Goal: Contribute content: Contribute content

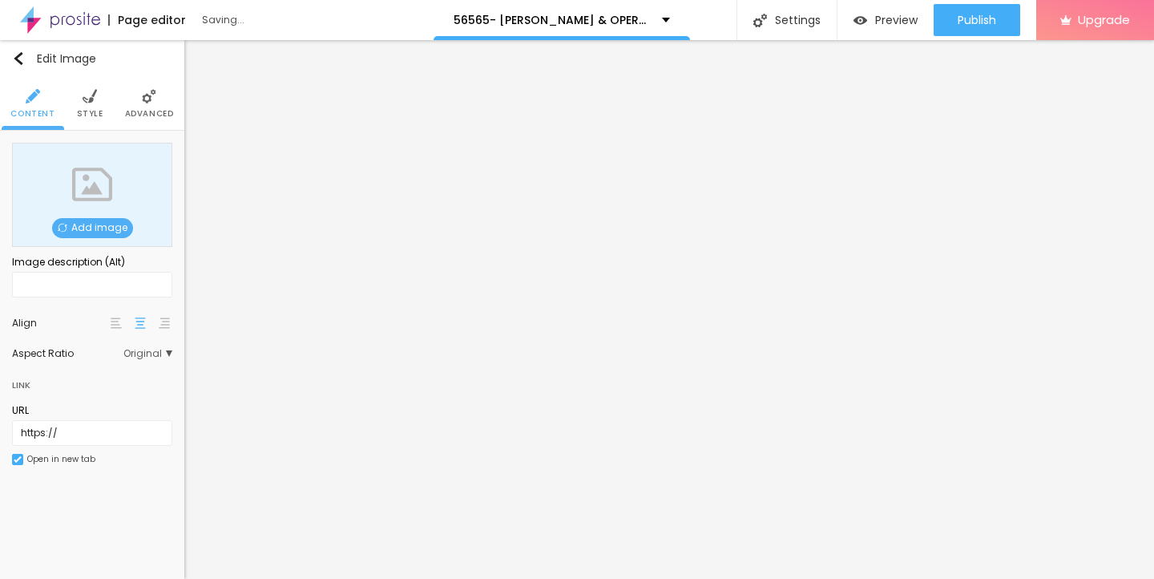
click at [97, 225] on span "Add image" at bounding box center [92, 228] width 81 height 20
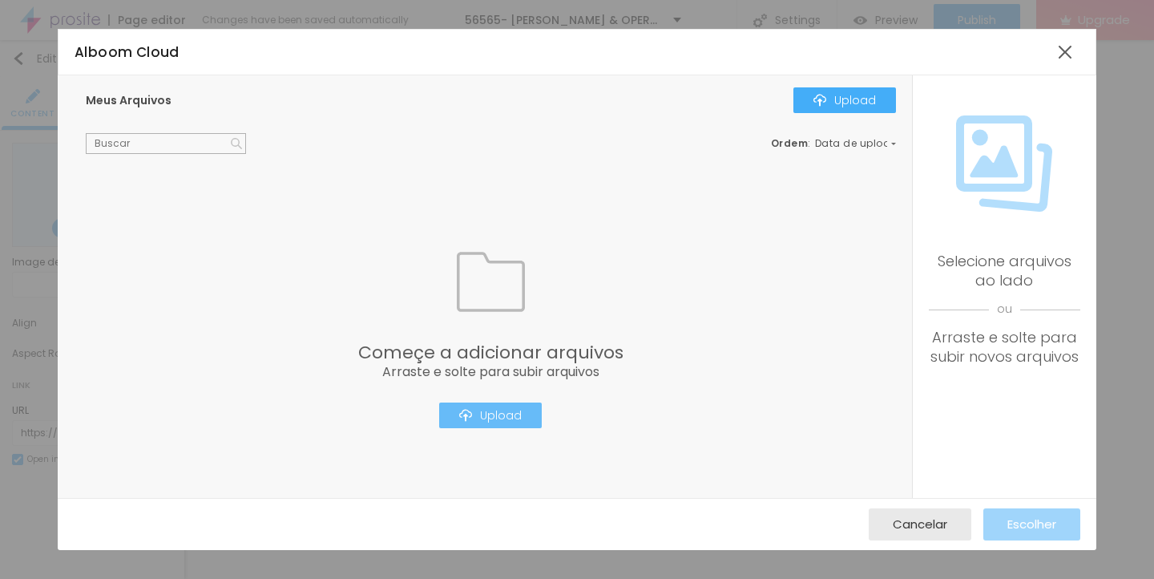
click at [513, 414] on div "Upload" at bounding box center [490, 415] width 62 height 13
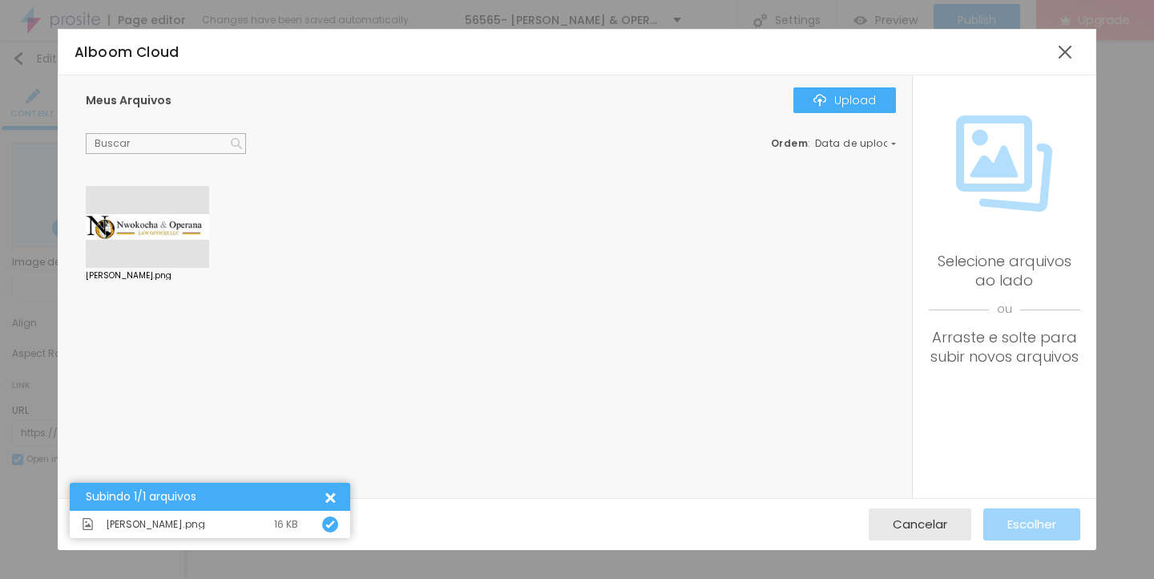
click at [149, 241] on div at bounding box center [147, 227] width 123 height 82
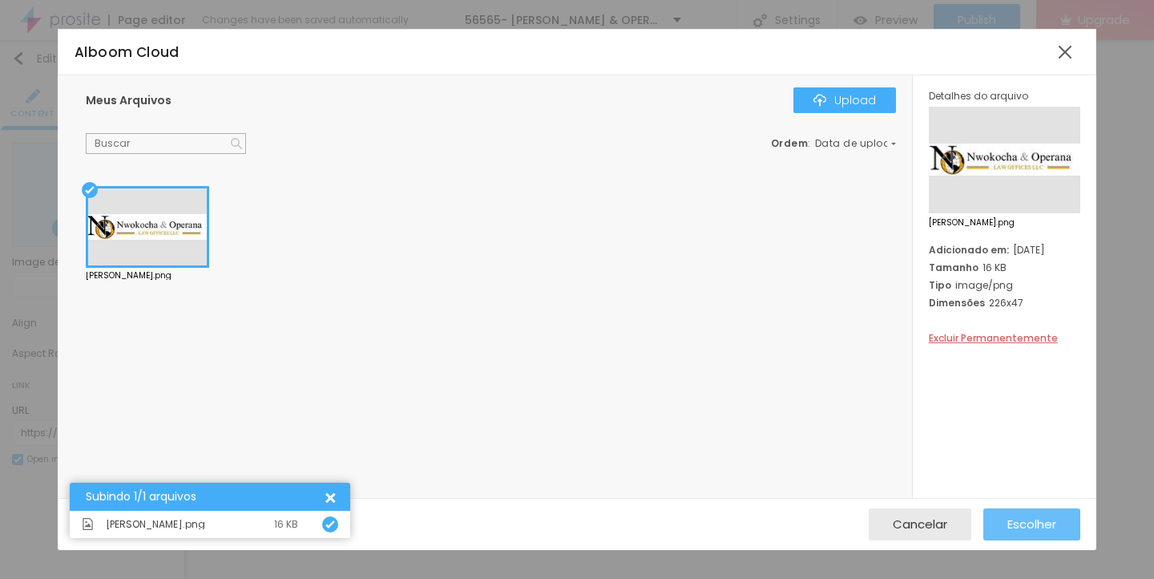
click at [1013, 522] on span "Escolher" at bounding box center [1031, 524] width 49 height 14
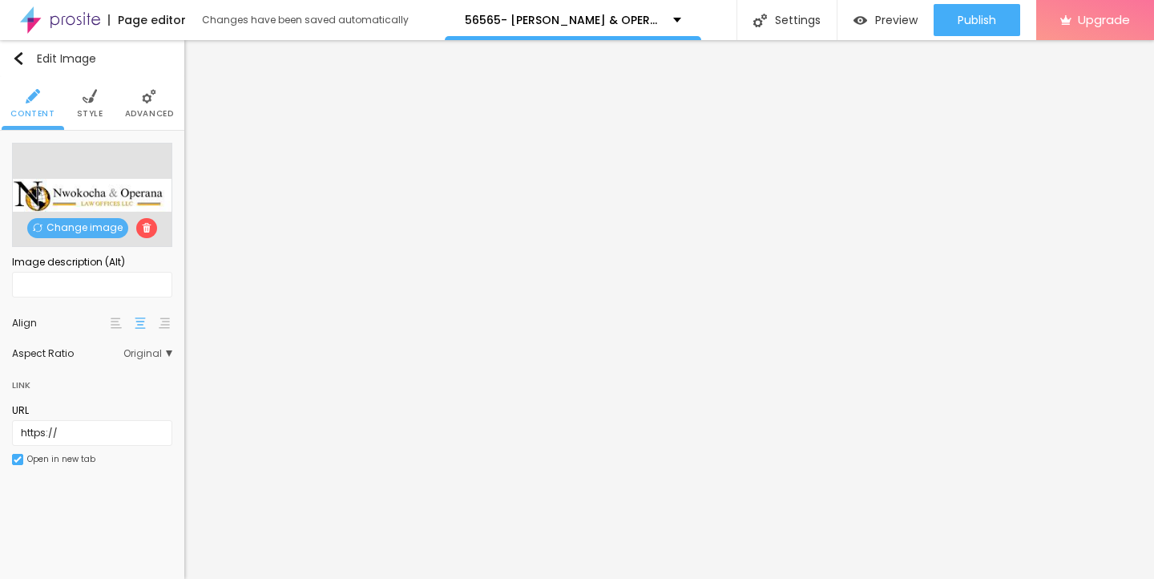
click at [86, 101] on img at bounding box center [90, 96] width 14 height 14
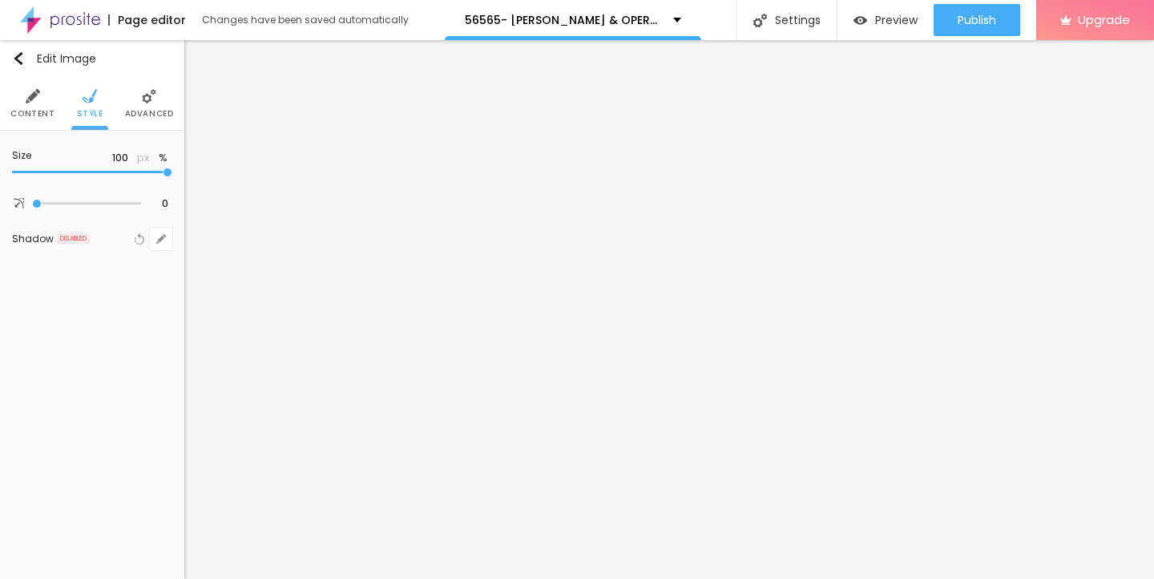
type input "95"
type input "85"
type input "75"
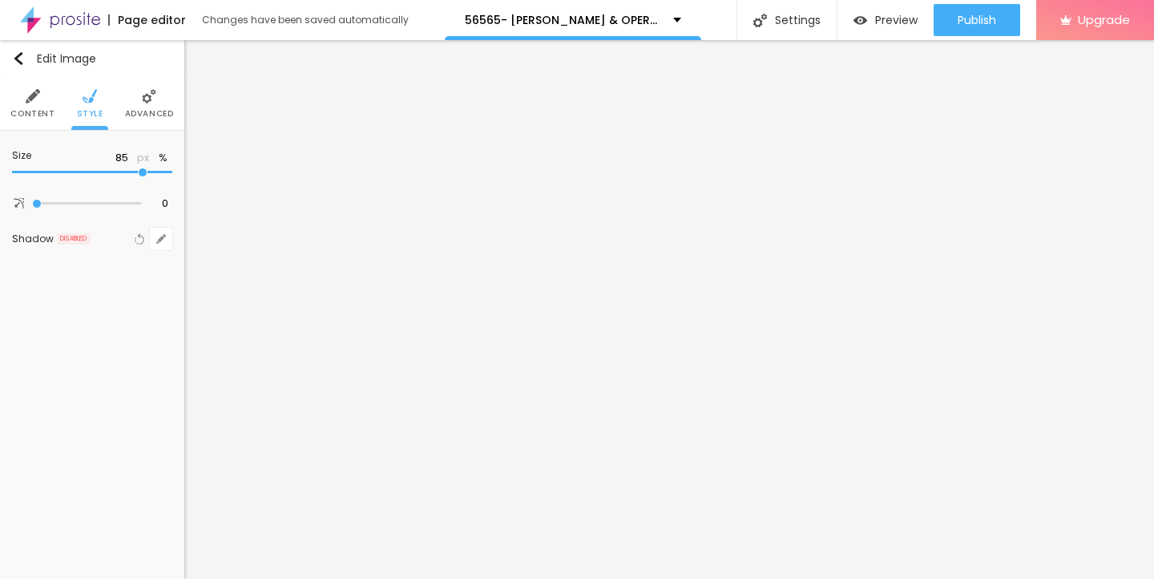
type input "75"
type input "65"
type input "60"
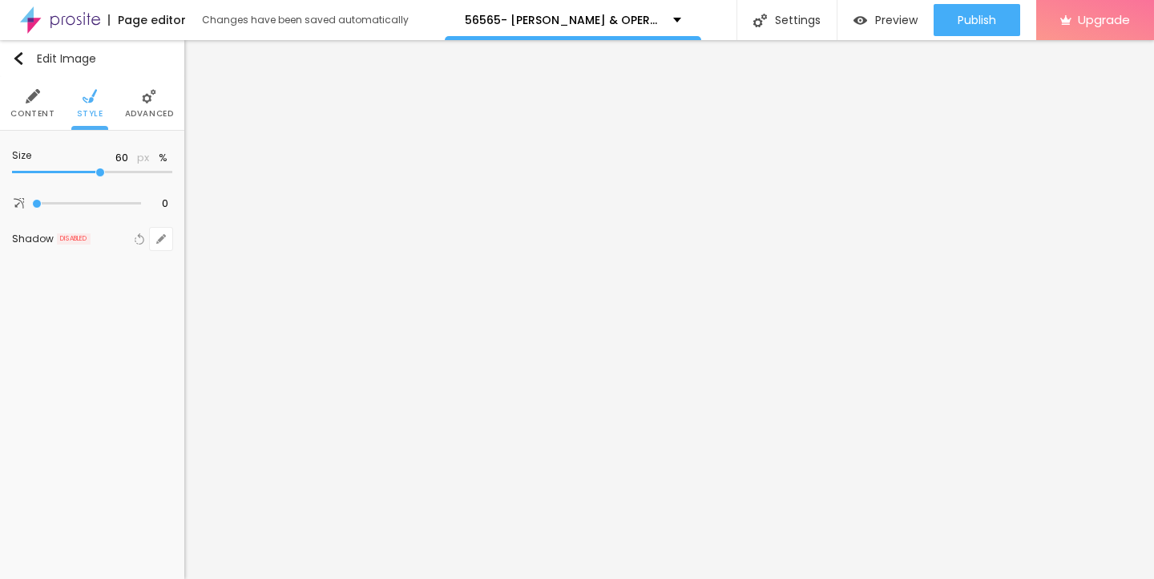
type input "40"
type input "35"
type input "30"
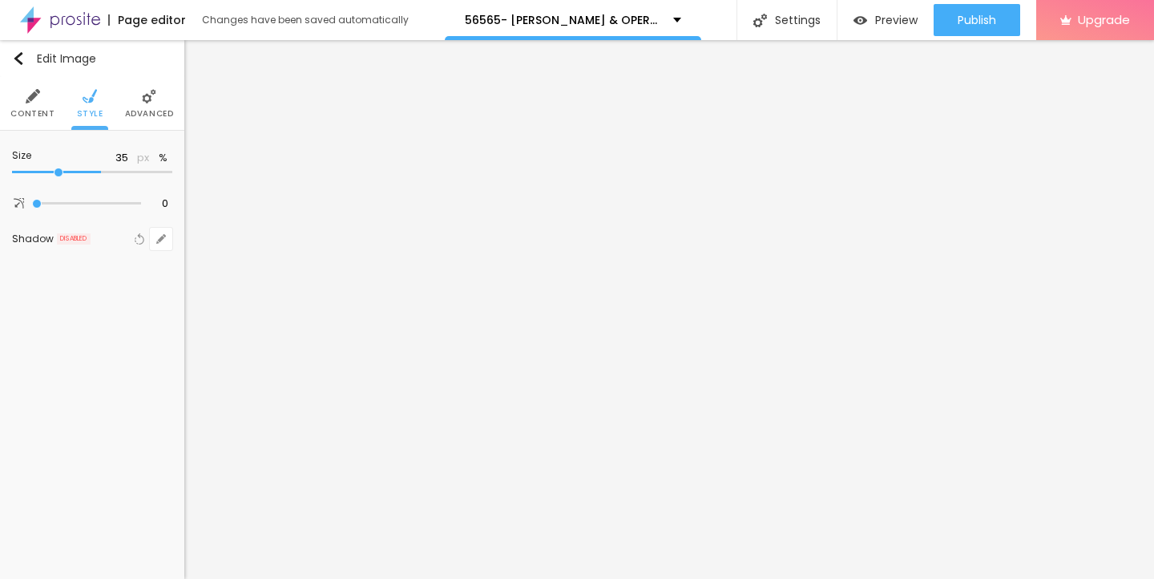
type input "30"
type input "25"
type input "20"
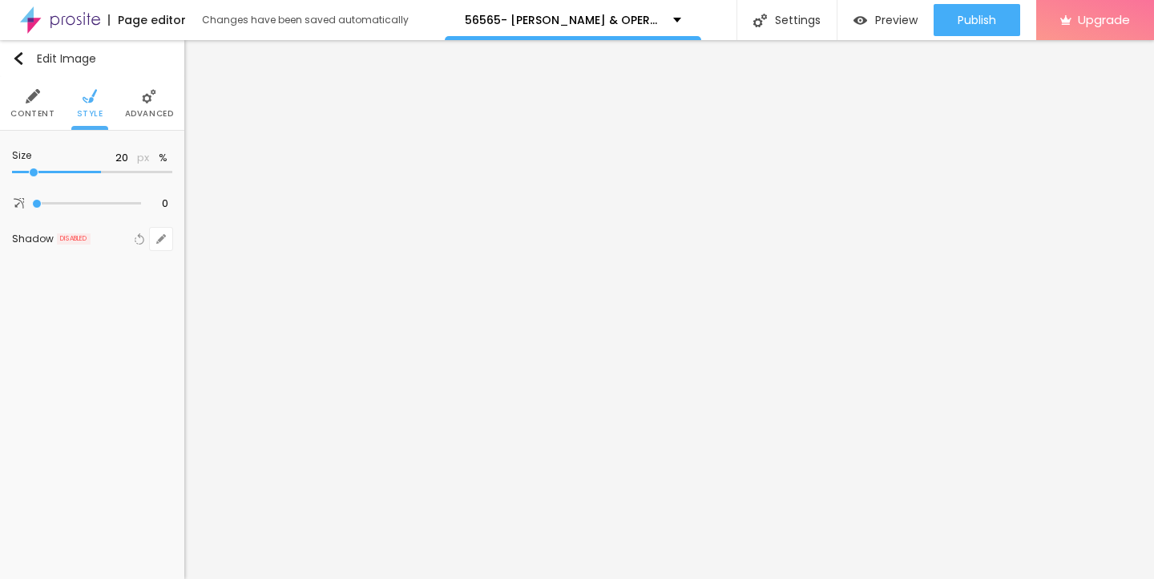
type input "15"
type input "10"
drag, startPoint x: 167, startPoint y: 169, endPoint x: 0, endPoint y: 167, distance: 166.7
type input "10"
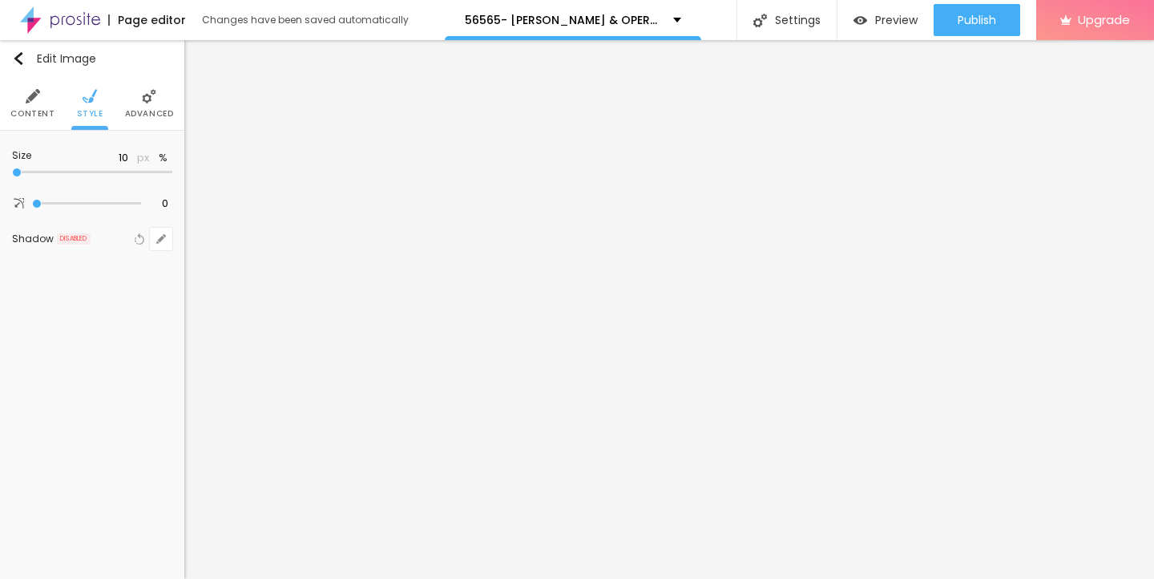
click at [12, 168] on input "range" at bounding box center [92, 172] width 160 height 8
click at [16, 53] on img "button" at bounding box center [18, 58] width 13 height 13
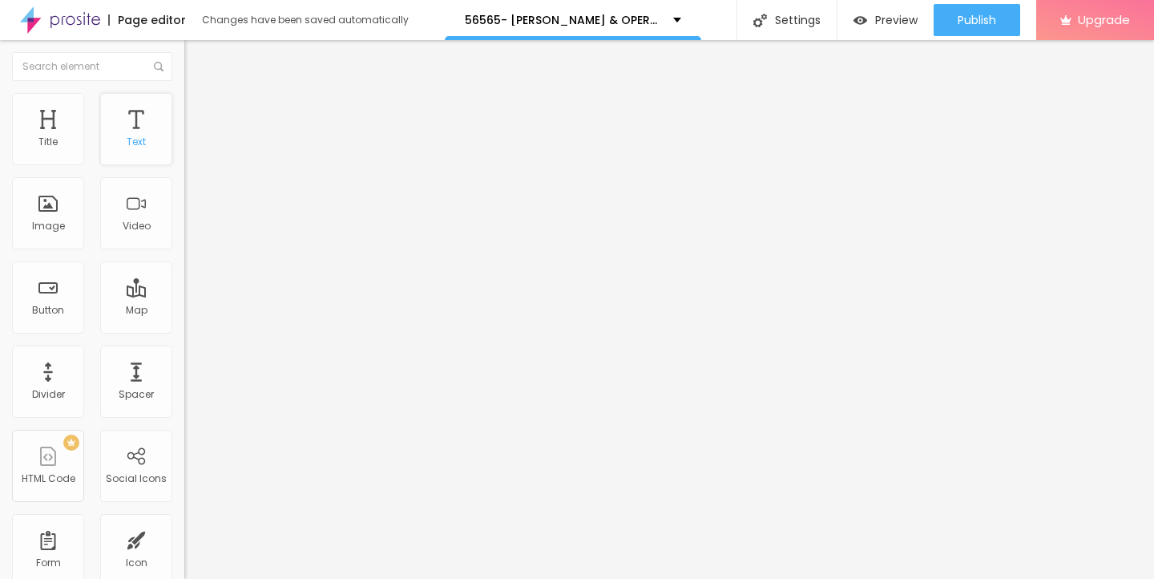
click at [138, 145] on div "Text" at bounding box center [136, 141] width 19 height 11
click at [136, 139] on div "Text" at bounding box center [136, 141] width 19 height 11
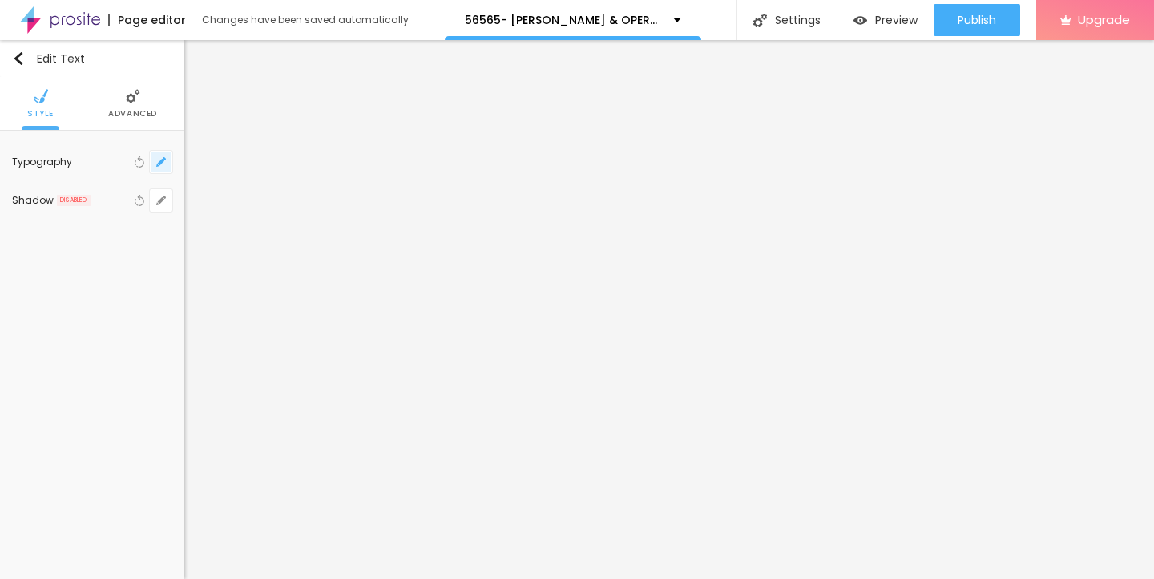
click at [156, 159] on icon "button" at bounding box center [161, 162] width 10 height 10
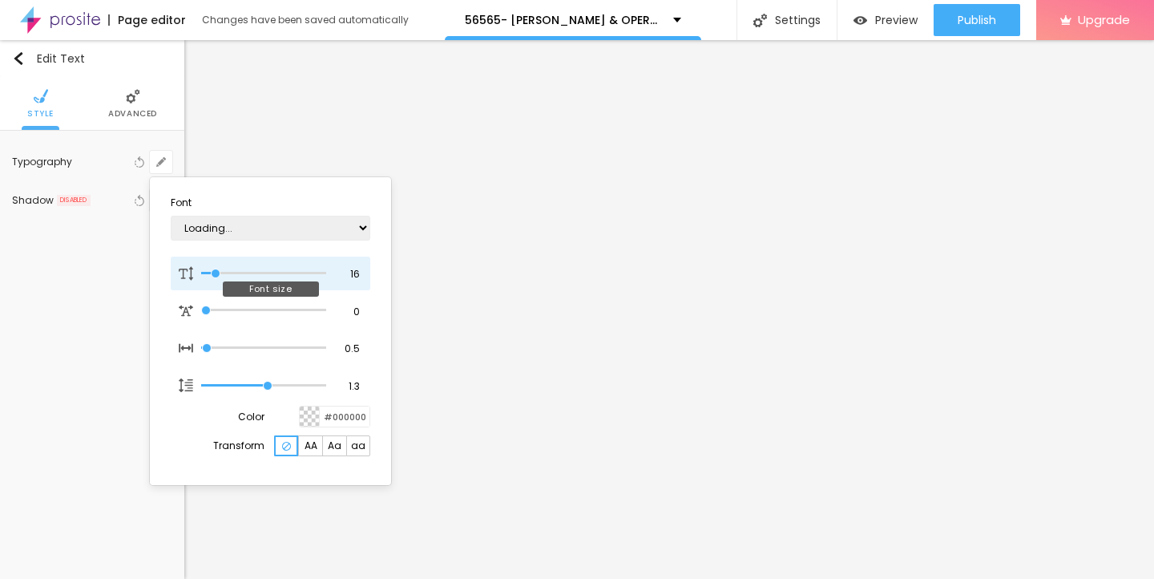
type input "1"
type input "14"
type input "1"
type input "15"
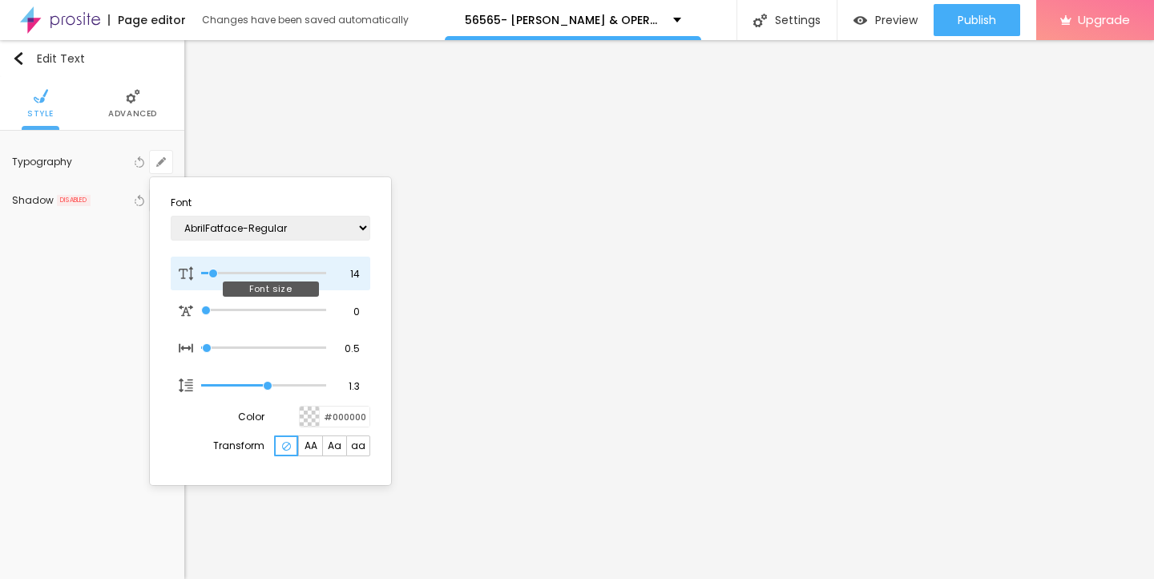
type input "15"
type input "1"
type input "16"
type input "1"
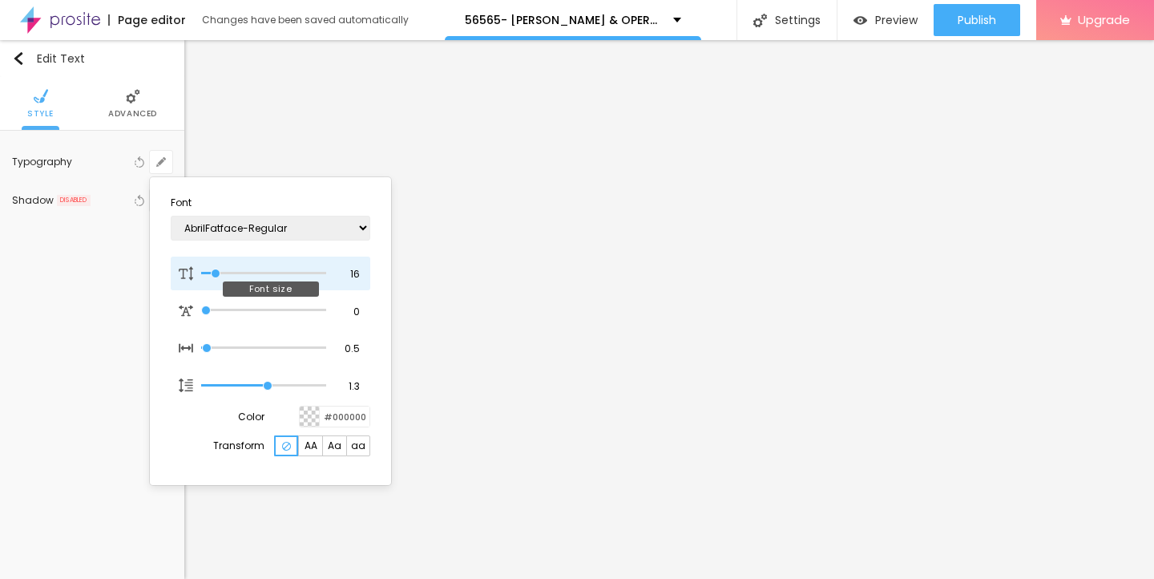
type input "17"
type input "1"
type input "18"
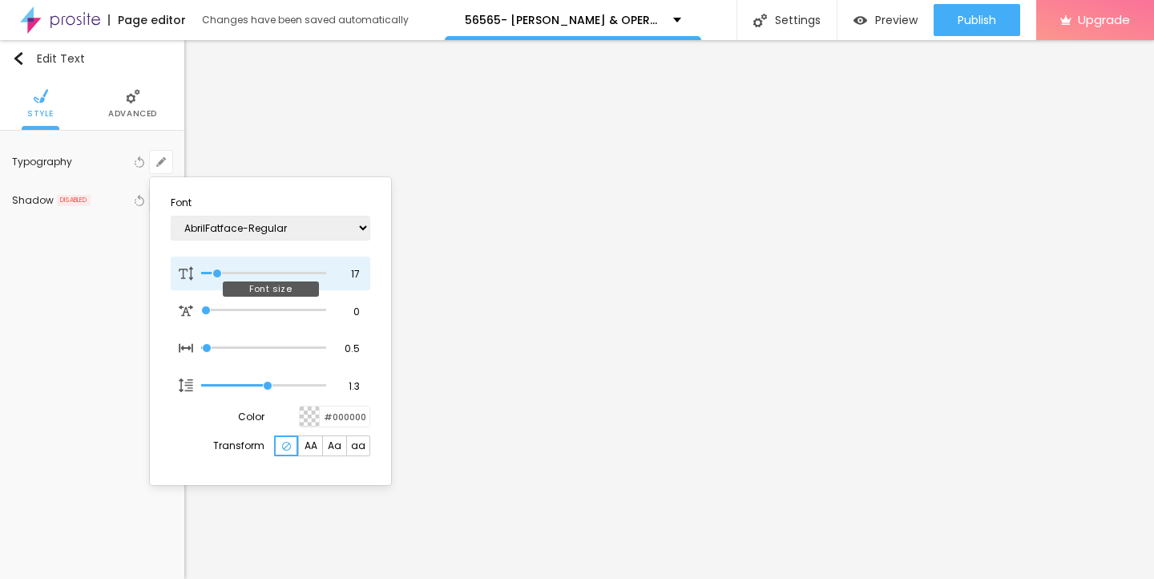
type input "1"
type input "20"
type input "1"
type input "21"
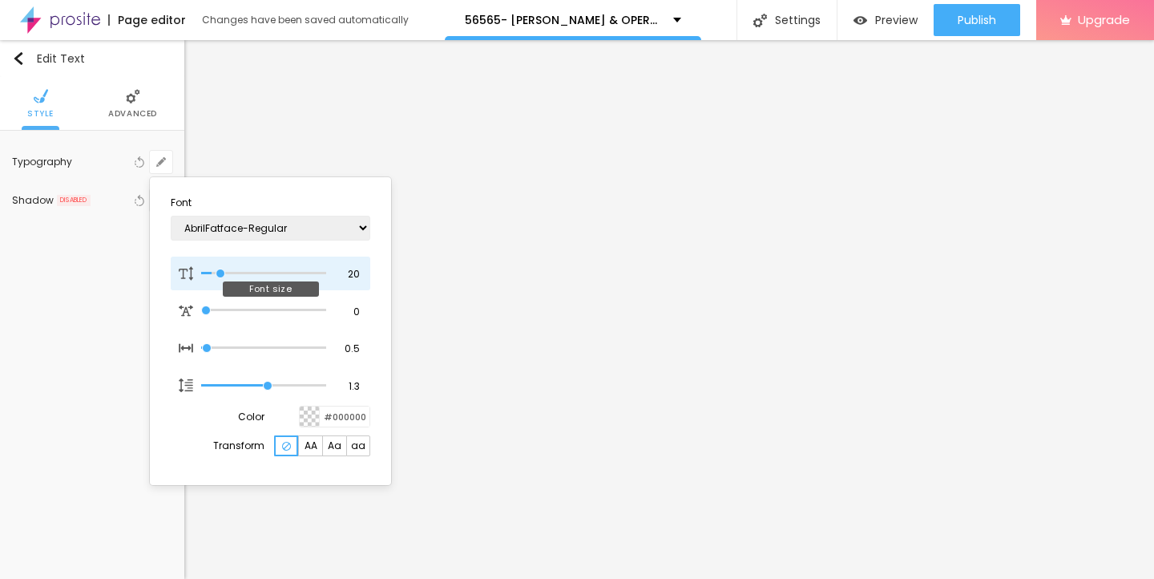
type input "21"
type input "1"
type input "22"
type input "1"
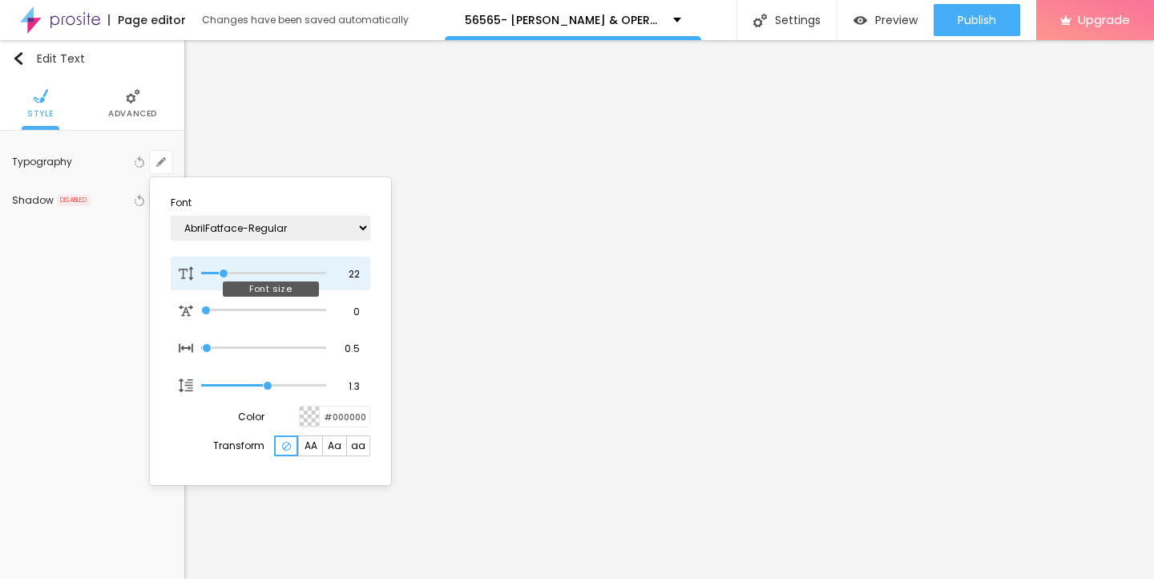
type input "23"
type input "1"
type input "24"
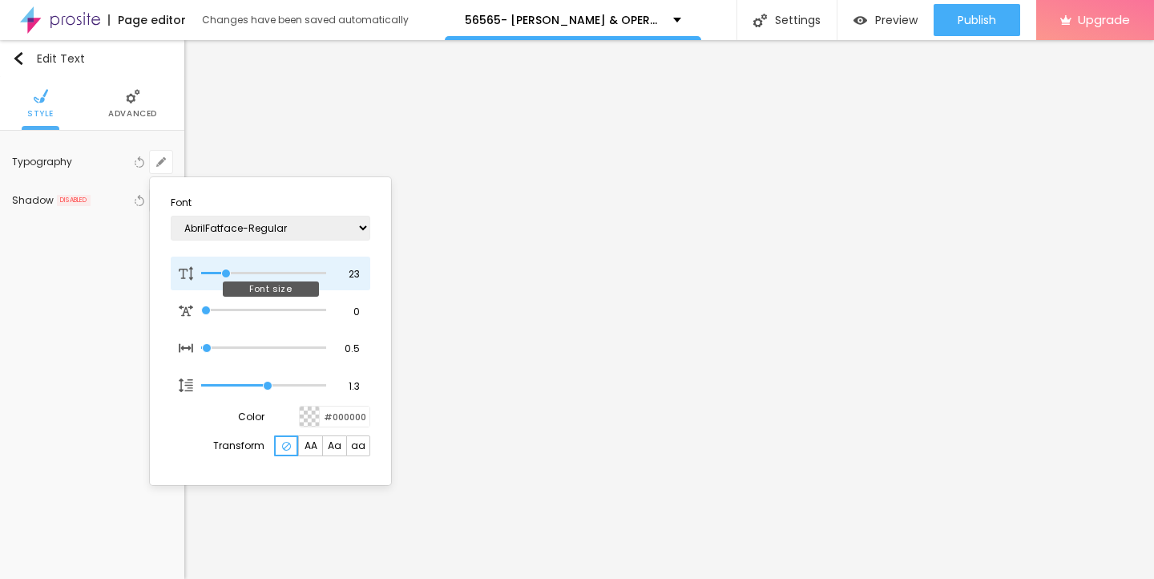
type input "1"
type input "25"
type input "1"
type input "26"
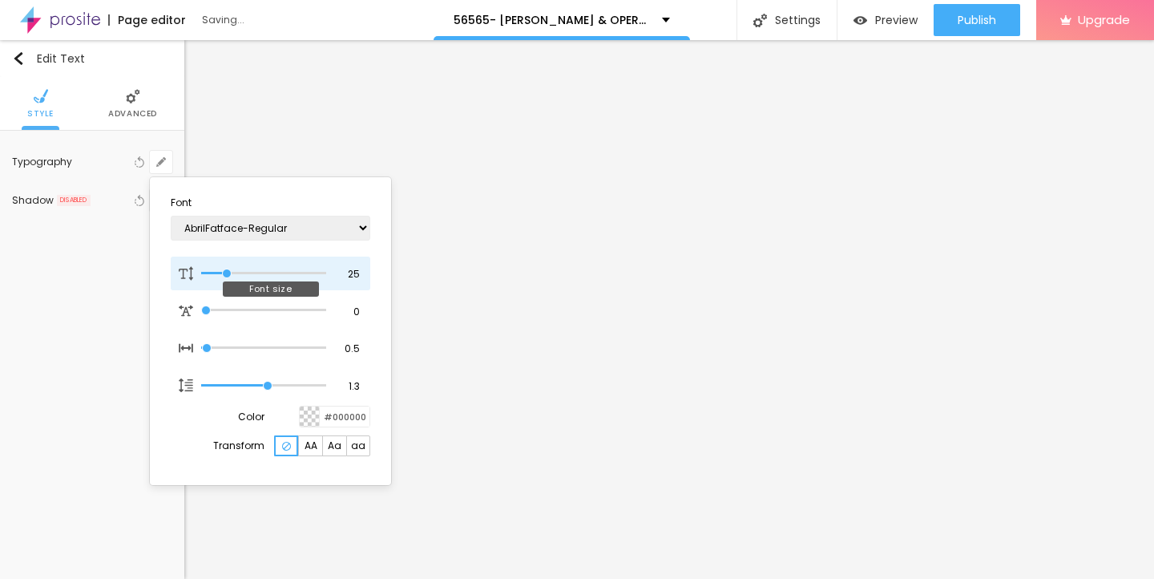
type input "26"
type input "1"
type input "25"
type input "1"
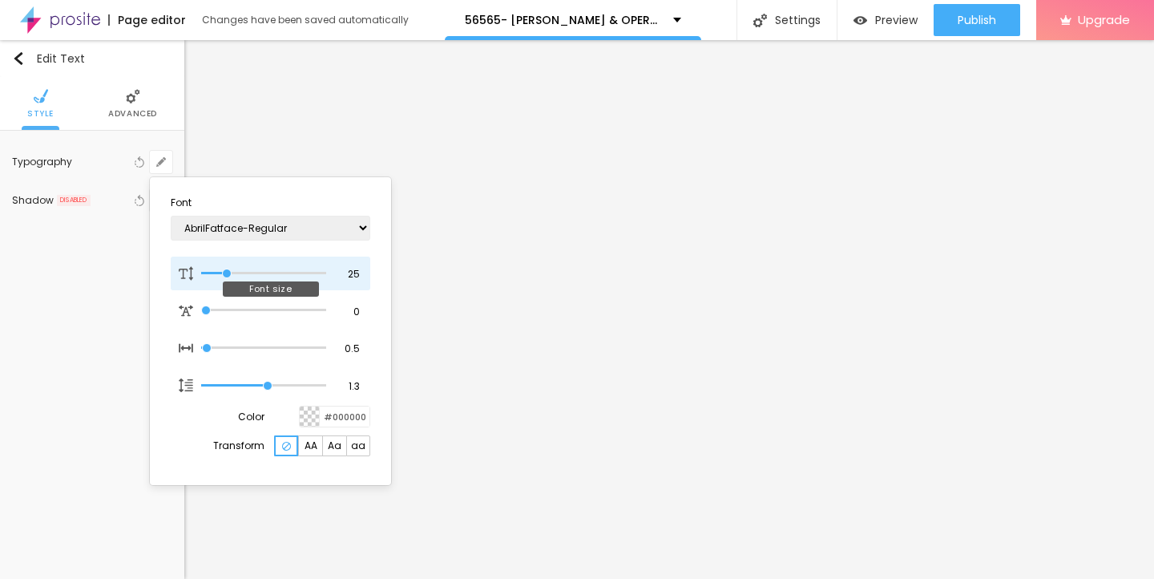
drag, startPoint x: 212, startPoint y: 268, endPoint x: 228, endPoint y: 268, distance: 15.2
type input "25"
click at [228, 269] on input "range" at bounding box center [263, 273] width 125 height 8
type input "1"
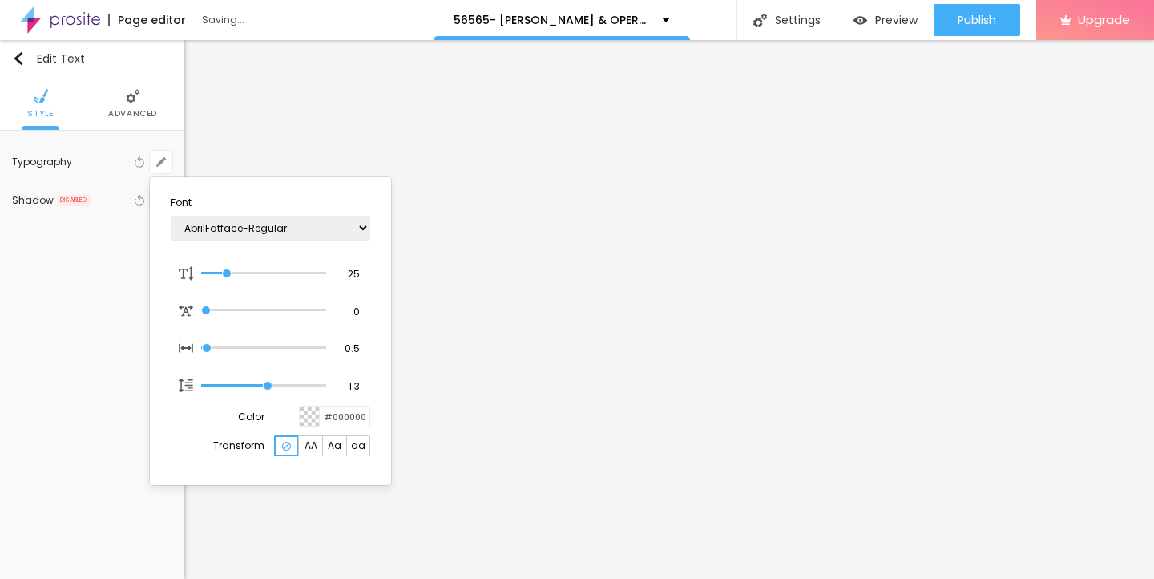
click at [495, 308] on div at bounding box center [577, 289] width 1154 height 579
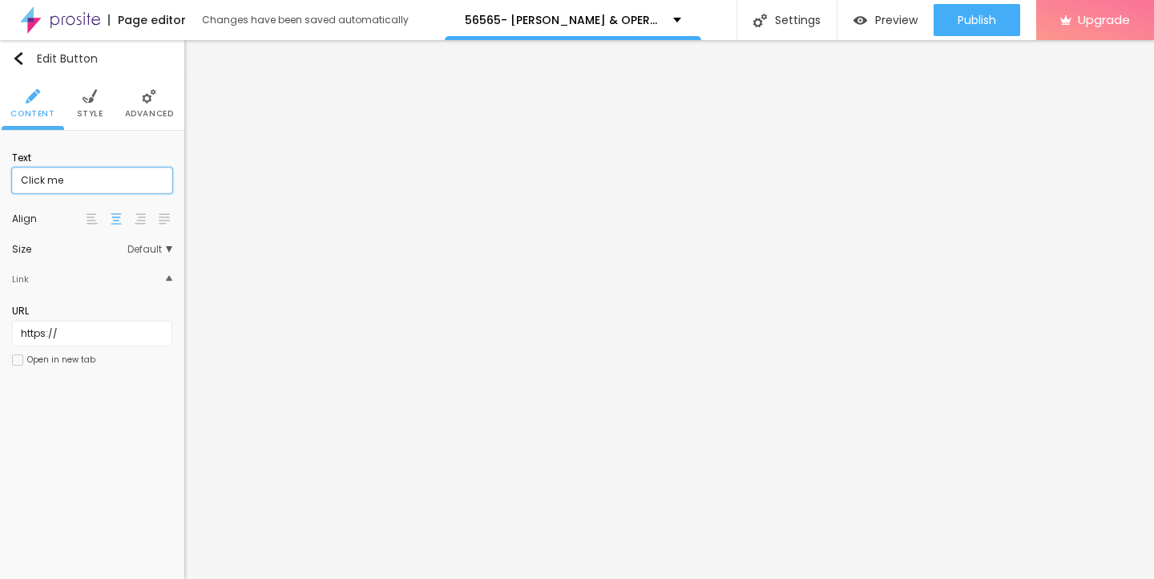
click at [83, 175] on input "Click me" at bounding box center [92, 180] width 160 height 26
drag, startPoint x: 84, startPoint y: 175, endPoint x: 8, endPoint y: 175, distance: 76.1
click at [8, 175] on div "Text Click me Align Size Default Small Default Big Link URL https:// Open in ne…" at bounding box center [92, 264] width 184 height 266
paste input "→ VIEW DOCUMENT HERE"
type input "→ VIEW DOCUMENT HERE"
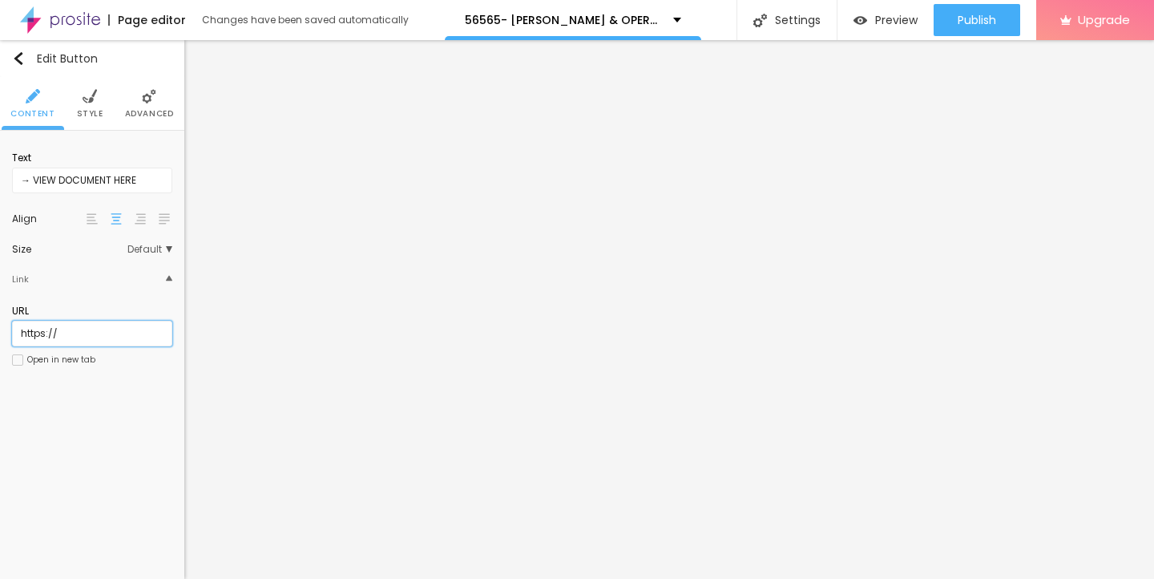
click at [95, 329] on input "https://" at bounding box center [92, 334] width 160 height 26
drag, startPoint x: 70, startPoint y: 333, endPoint x: 4, endPoint y: 333, distance: 65.7
click at [4, 333] on div "Text → VIEW DOCUMENT HERE Align Size Default Small Default Big Link URL https:/…" at bounding box center [92, 264] width 184 height 266
paste input "[DOMAIN_NAME][URL]"
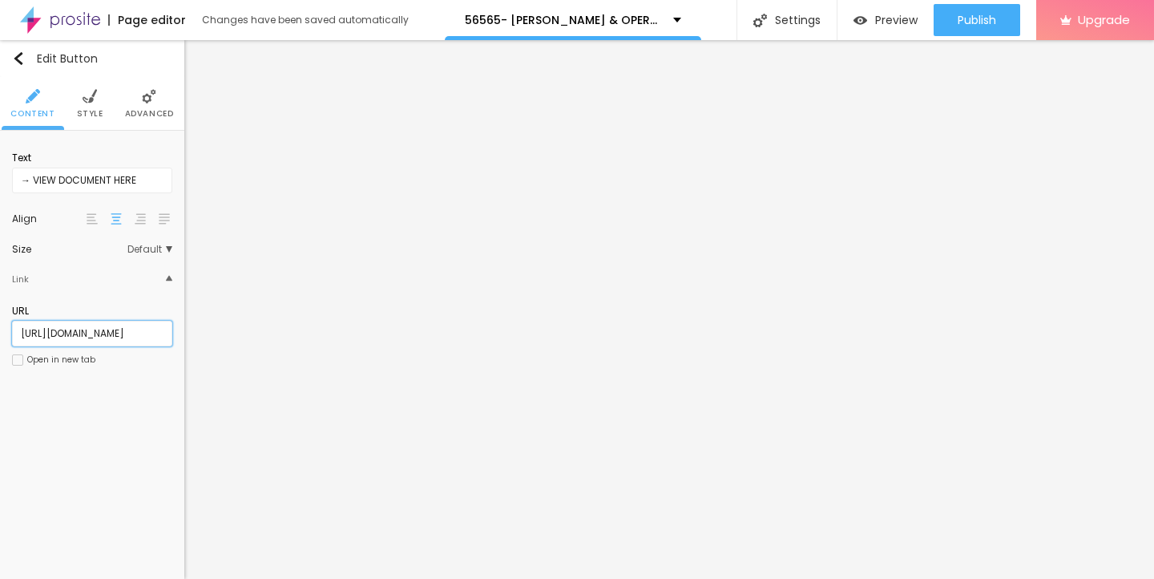
click at [109, 330] on input "[URL][DOMAIN_NAME]" at bounding box center [92, 334] width 160 height 26
type input "[URL][DOMAIN_NAME]"
click at [89, 99] on img at bounding box center [90, 96] width 14 height 14
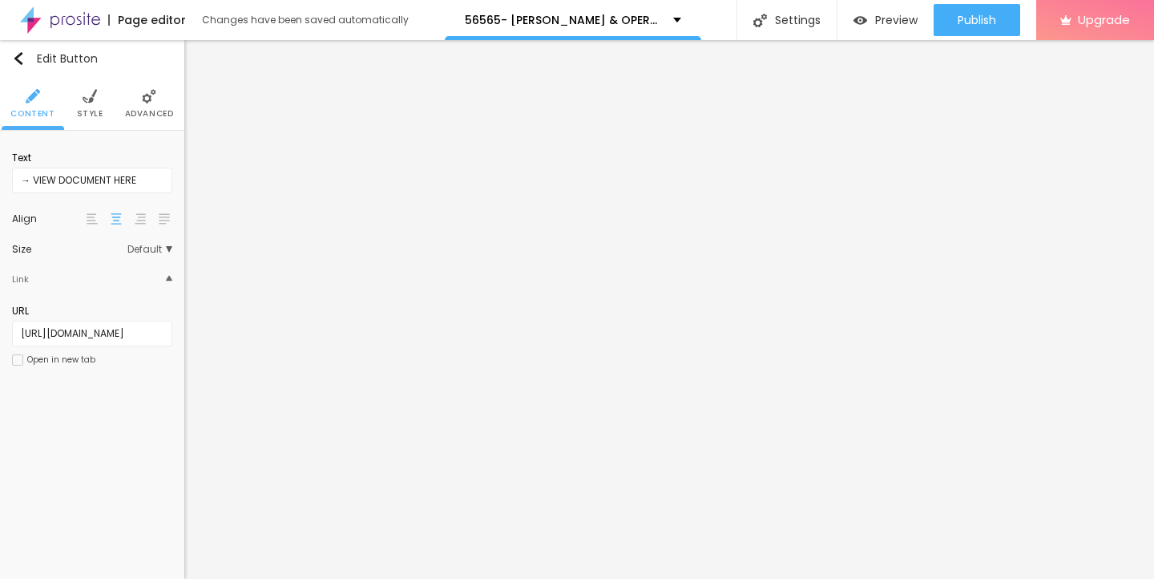
scroll to position [0, 0]
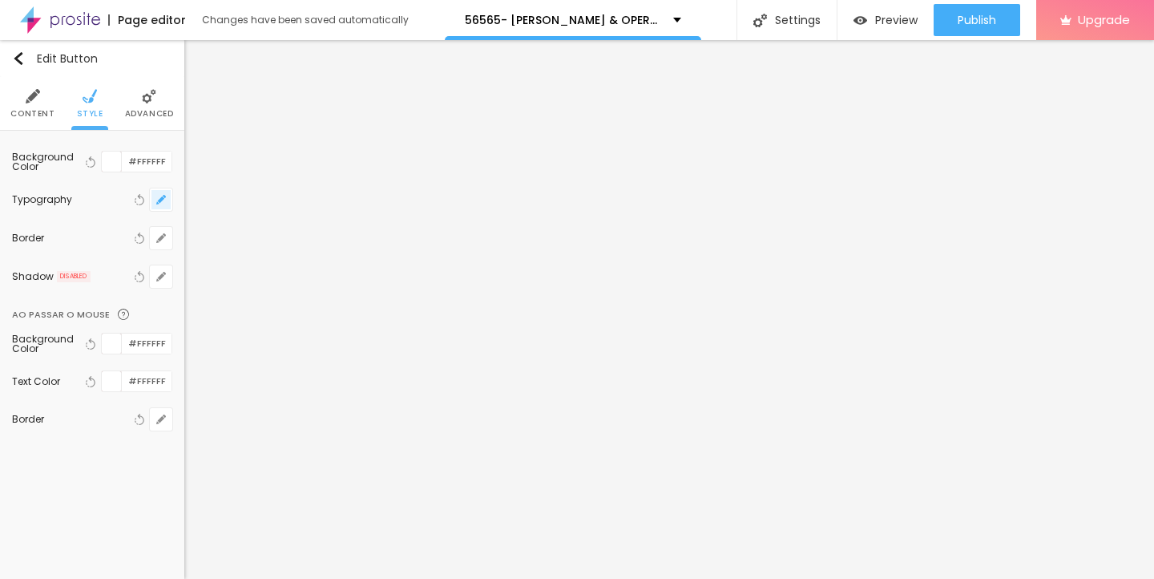
click at [162, 200] on icon "button" at bounding box center [161, 199] width 6 height 6
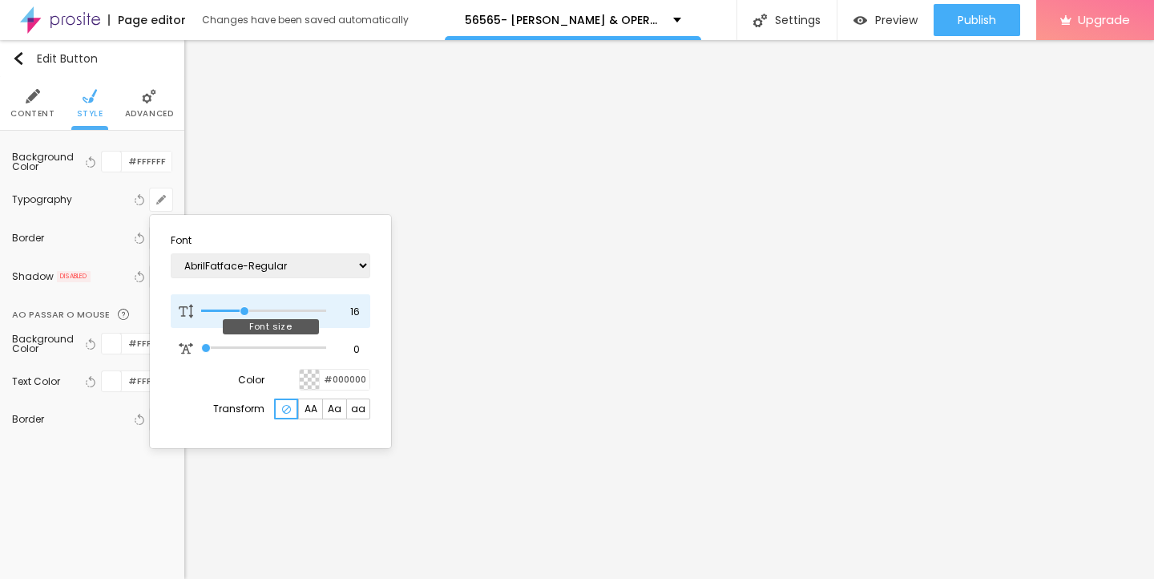
type input "17"
type input "18"
type input "19"
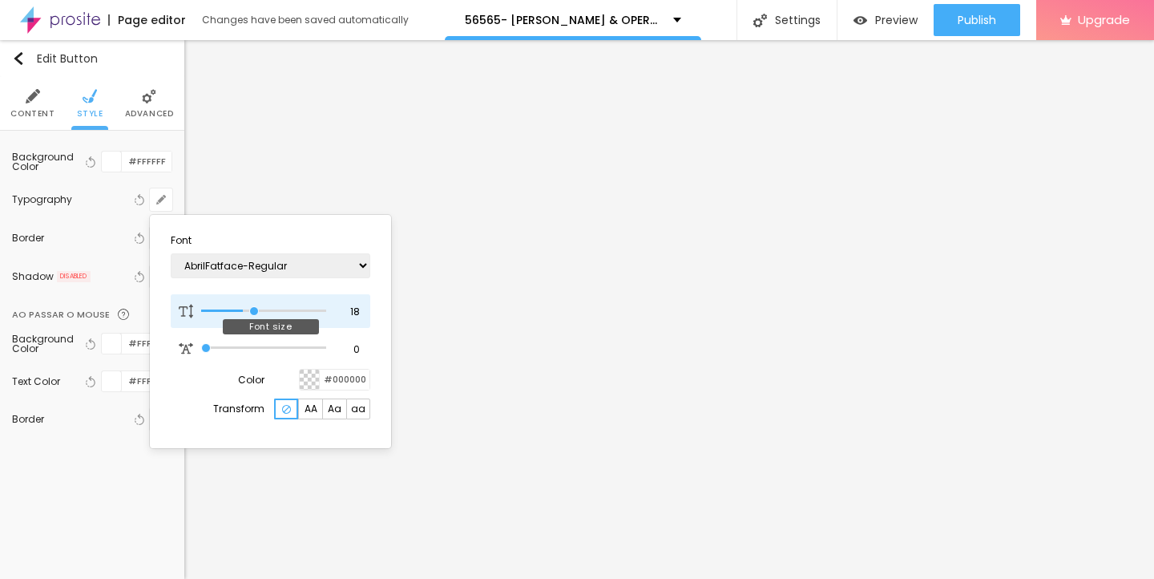
type input "19"
type input "20"
type input "21"
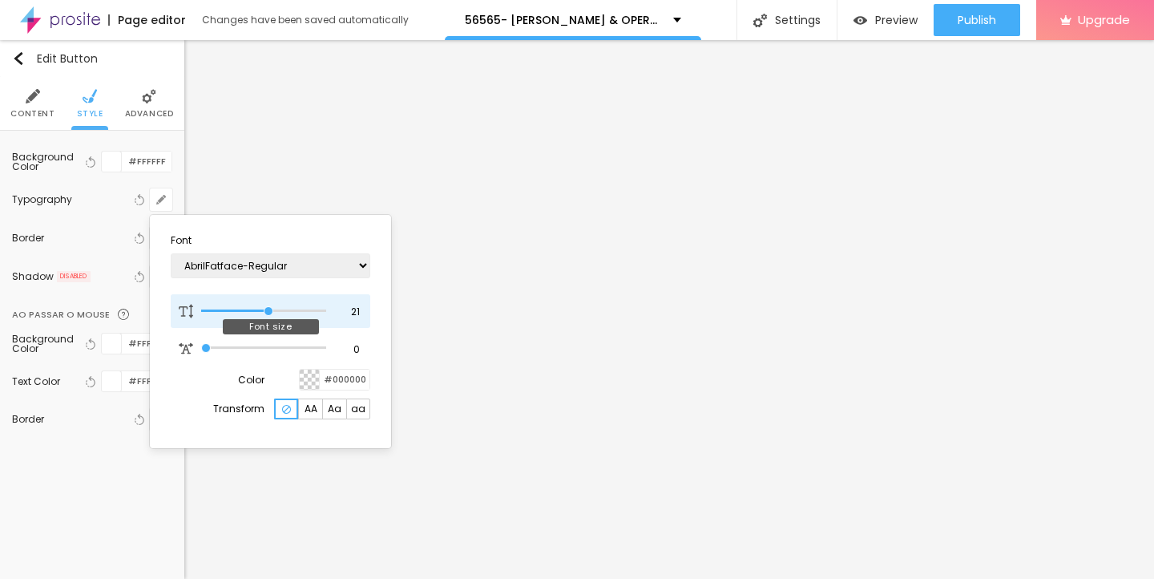
type input "22"
drag, startPoint x: 245, startPoint y: 307, endPoint x: 272, endPoint y: 307, distance: 26.4
type input "22"
click at [272, 307] on input "range" at bounding box center [263, 311] width 125 height 8
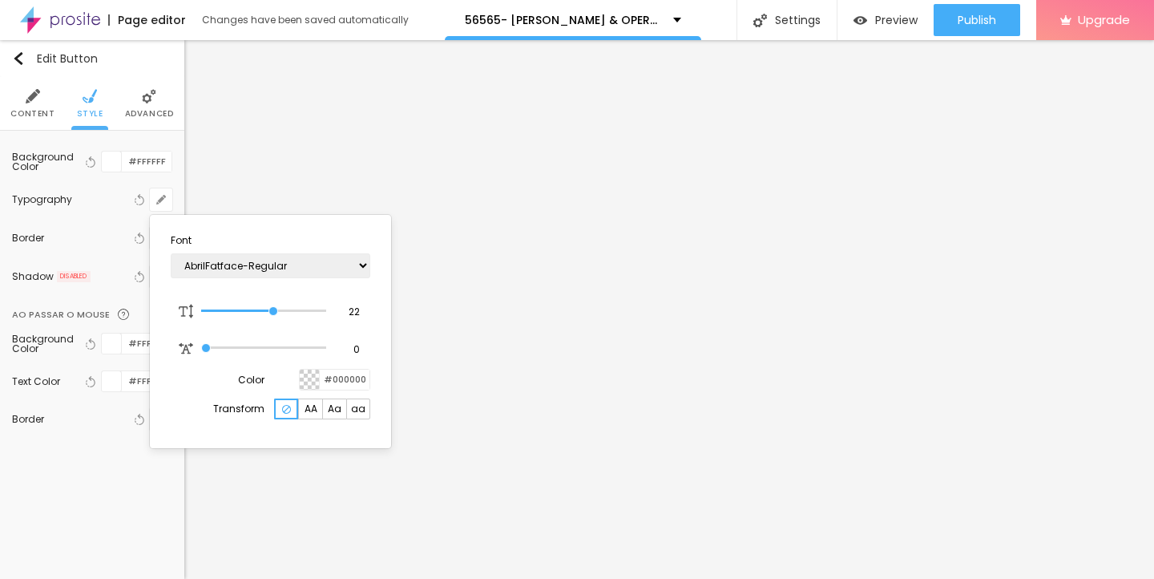
click at [465, 389] on div at bounding box center [577, 289] width 1154 height 579
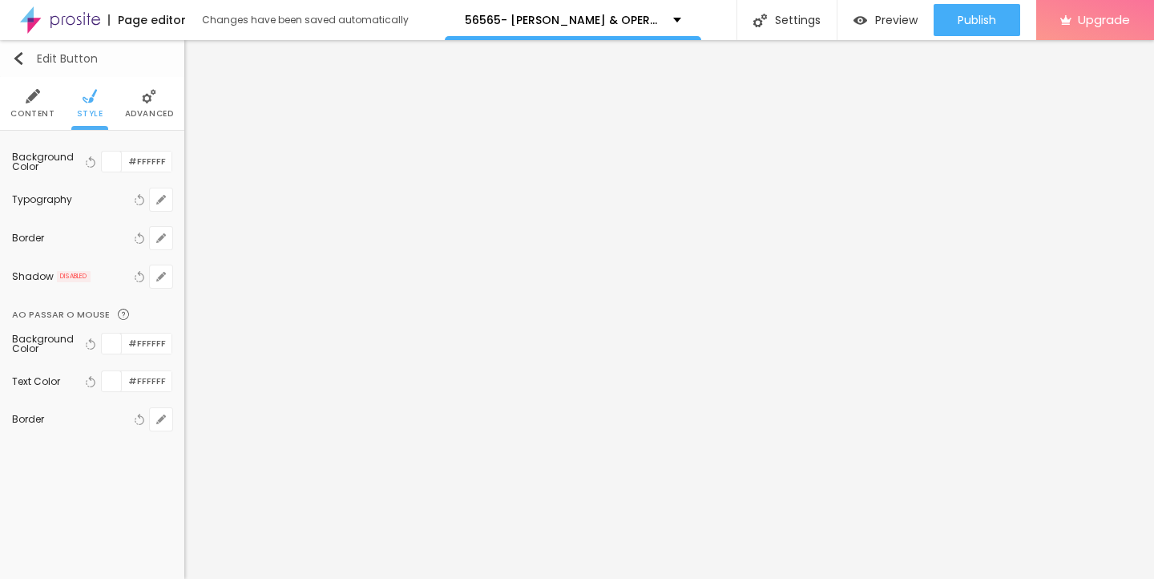
click at [22, 57] on img "button" at bounding box center [18, 58] width 13 height 13
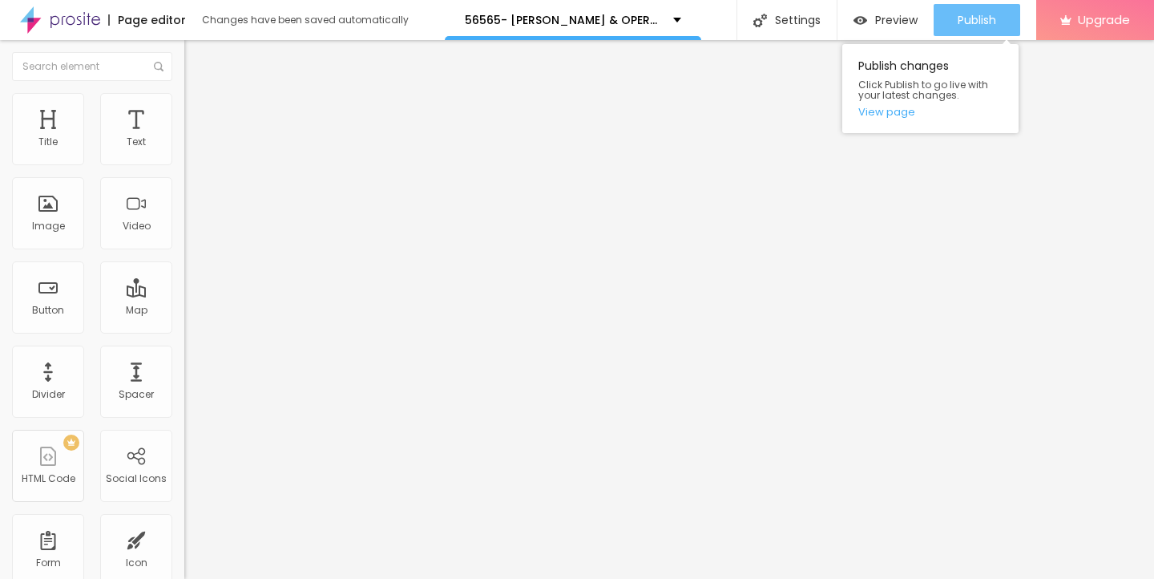
click at [983, 15] on span "Publish" at bounding box center [977, 20] width 38 height 13
